Goal: Information Seeking & Learning: Learn about a topic

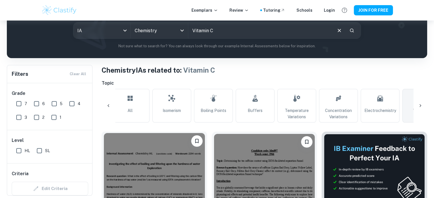
scroll to position [70, 0]
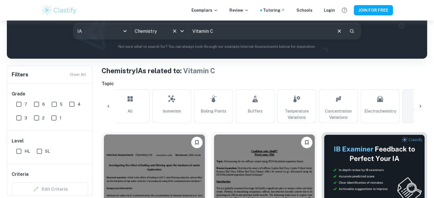
click at [169, 27] on input "Chemistry" at bounding box center [151, 31] width 36 height 11
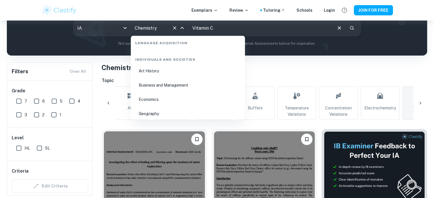
scroll to position [678, 0]
click at [175, 85] on li "Business and Management" at bounding box center [188, 85] width 110 height 13
type input "Business and Management"
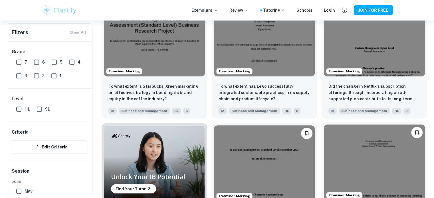
scroll to position [319, 0]
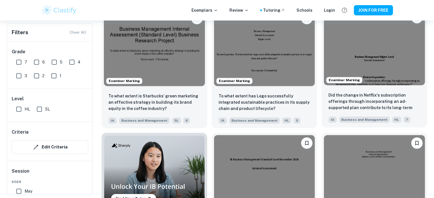
click at [362, 61] on img at bounding box center [374, 48] width 101 height 76
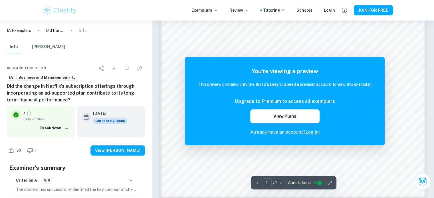
scroll to position [613, 0]
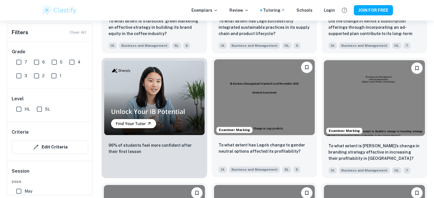
scroll to position [403, 0]
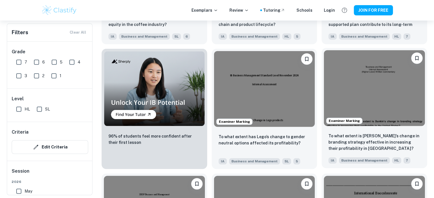
click at [408, 108] on img at bounding box center [374, 88] width 101 height 76
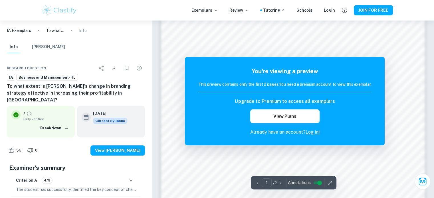
scroll to position [419, 0]
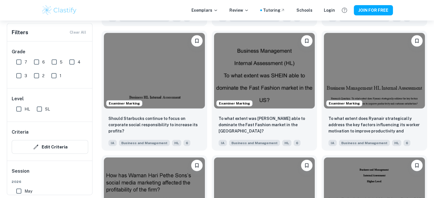
scroll to position [1295, 0]
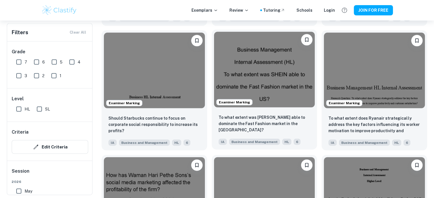
click at [259, 83] on img at bounding box center [264, 70] width 101 height 76
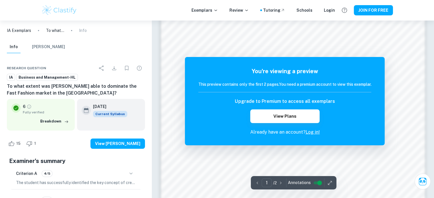
scroll to position [456, 0]
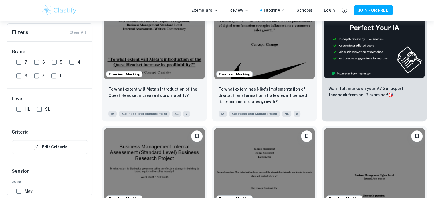
scroll to position [154, 0]
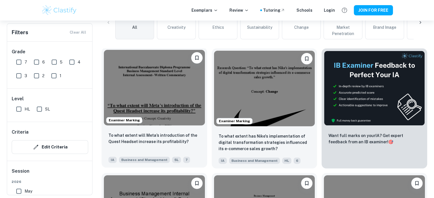
click at [165, 103] on img at bounding box center [154, 88] width 101 height 76
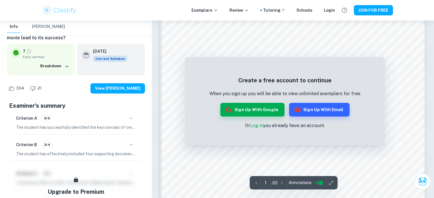
scroll to position [428, 0]
click at [254, 126] on link "Log in" at bounding box center [256, 125] width 13 height 5
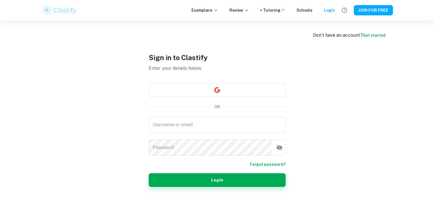
scroll to position [21, 0]
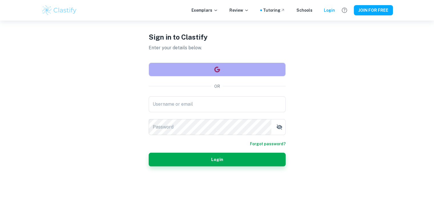
click at [216, 71] on icon "button" at bounding box center [217, 69] width 7 height 7
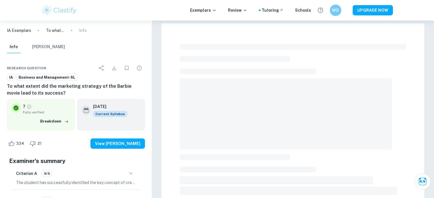
checkbox input "true"
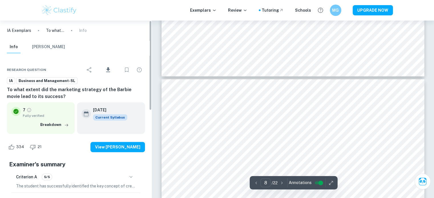
scroll to position [2434, 0]
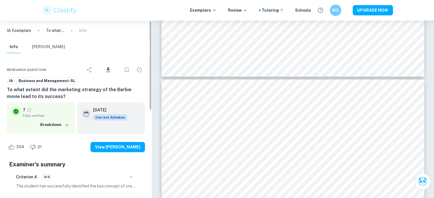
type input "7"
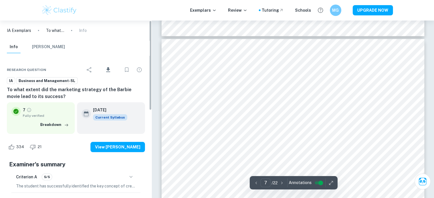
scroll to position [2131, 0]
